Goal: Task Accomplishment & Management: Use online tool/utility

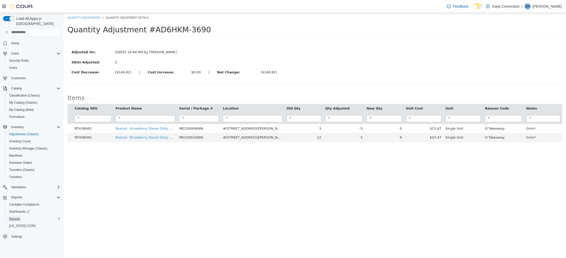
click at [15, 217] on span "Reports" at bounding box center [14, 219] width 11 height 4
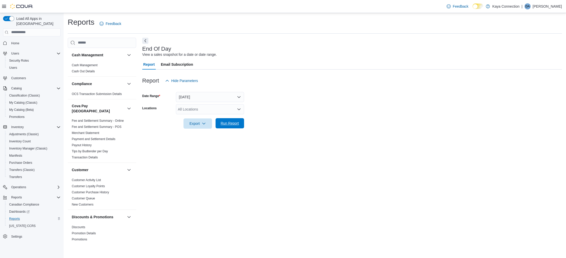
click at [235, 123] on span "Run Report" at bounding box center [230, 123] width 18 height 5
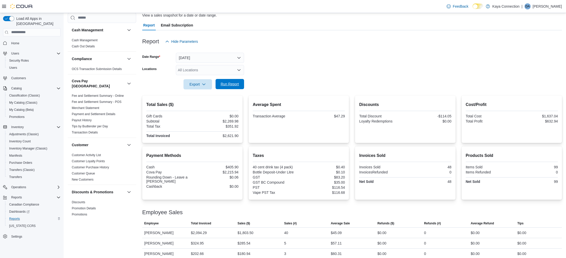
scroll to position [44, 0]
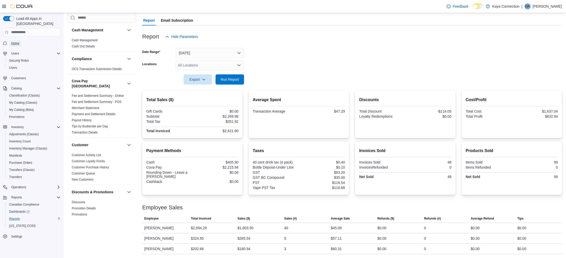
click at [12, 41] on span "Home" at bounding box center [15, 43] width 8 height 4
